Goal: Find specific page/section: Find specific page/section

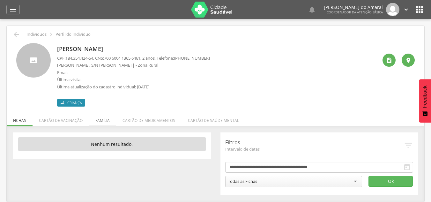
click at [107, 118] on li "Família" at bounding box center [102, 118] width 27 height 15
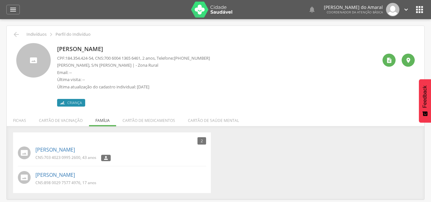
scroll to position [19, 0]
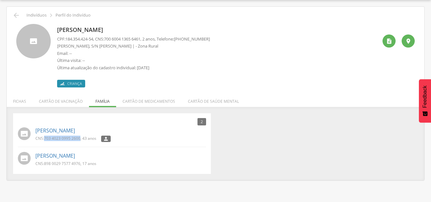
drag, startPoint x: 44, startPoint y: 138, endPoint x: 80, endPoint y: 138, distance: 35.7
click at [80, 138] on p "CNS: 703 4023 0995 2600 , 43 anos" at bounding box center [65, 138] width 61 height 5
copy span "703 4023 0995 2600"
click at [34, 18] on div " Indivíduos  Perfil do Indivíduo" at bounding box center [215, 15] width 408 height 8
click at [35, 16] on p "Indivíduos" at bounding box center [36, 15] width 20 height 5
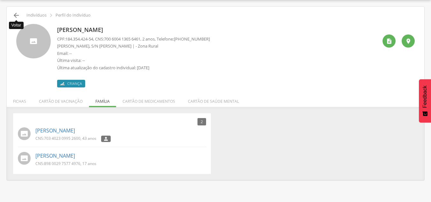
click at [14, 13] on icon "" at bounding box center [16, 15] width 8 height 8
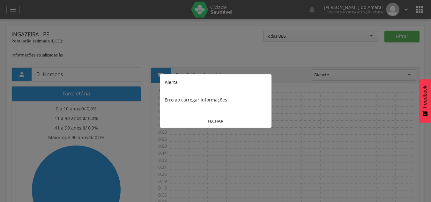
click at [218, 117] on button "FECHAR" at bounding box center [216, 121] width 112 height 14
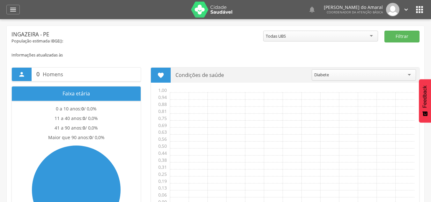
click at [417, 8] on icon "" at bounding box center [419, 9] width 10 height 10
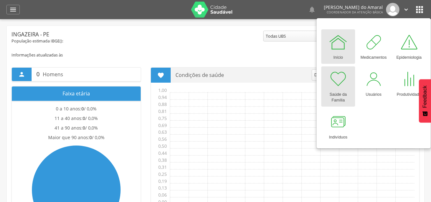
click at [333, 89] on div "Saúde da Família" at bounding box center [337, 96] width 27 height 15
